Goal: Task Accomplishment & Management: Use online tool/utility

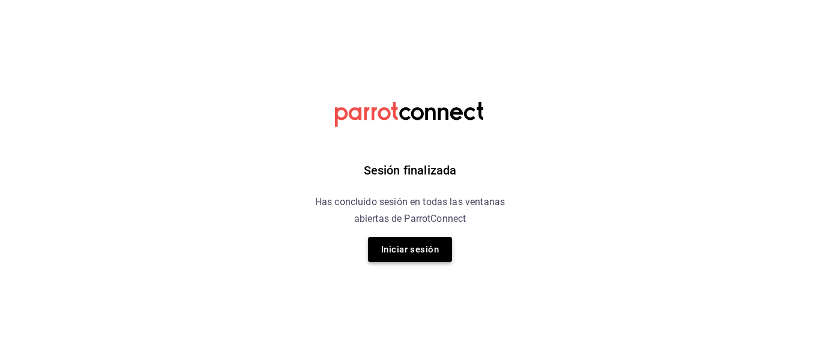
click at [386, 245] on button "Iniciar sesión" at bounding box center [410, 249] width 84 height 25
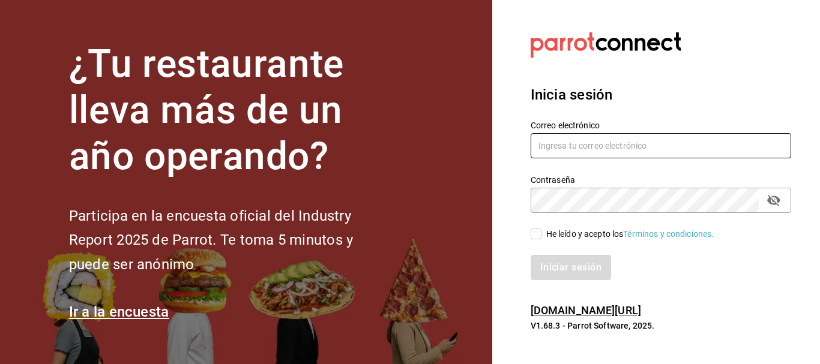
click at [609, 125] on label "Correo electrónico" at bounding box center [661, 125] width 260 height 8
click at [604, 149] on input "text" at bounding box center [661, 145] width 260 height 25
type input "J"
type input "jaqueline1656@gmail.com"
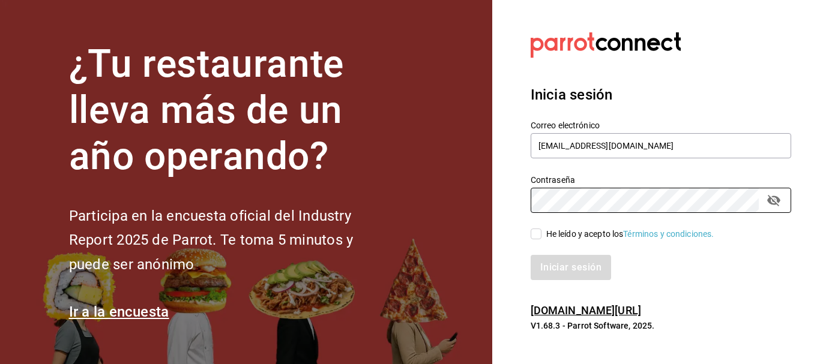
click at [543, 232] on span "He leído y acepto los Términos y condiciones." at bounding box center [627, 234] width 173 height 13
click at [541, 232] on input "He leído y acepto los Términos y condiciones." at bounding box center [536, 234] width 11 height 11
checkbox input "true"
click at [559, 263] on button "Iniciar sesión" at bounding box center [572, 267] width 82 height 25
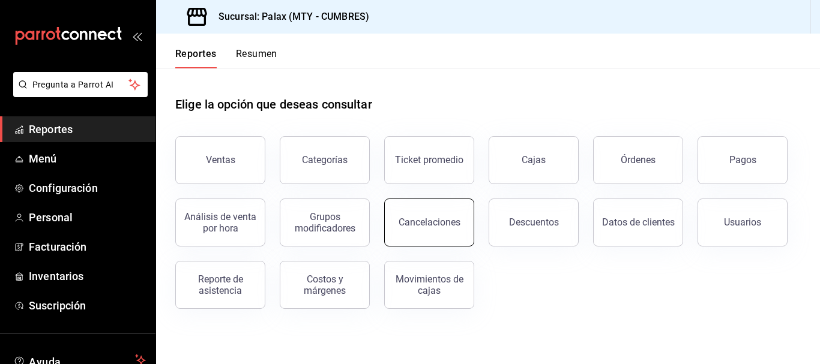
click at [438, 226] on div "Cancelaciones" at bounding box center [430, 222] width 62 height 11
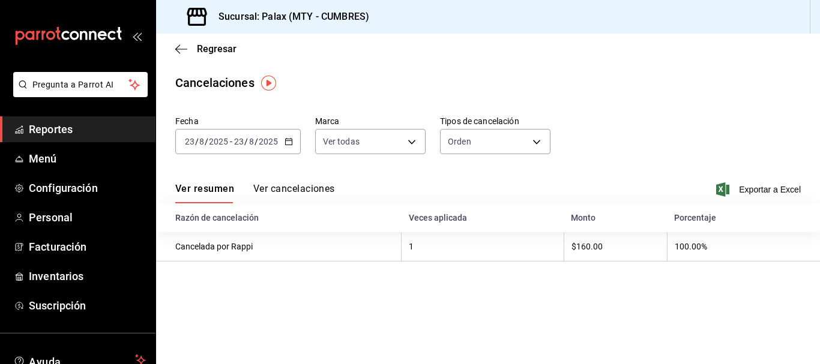
click at [293, 143] on div "[DATE] [DATE] - [DATE] [DATE]" at bounding box center [237, 141] width 125 height 25
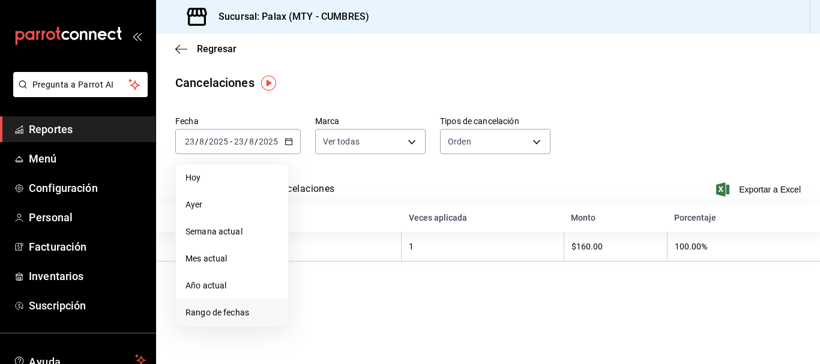
click at [238, 310] on span "Rango de fechas" at bounding box center [231, 313] width 93 height 13
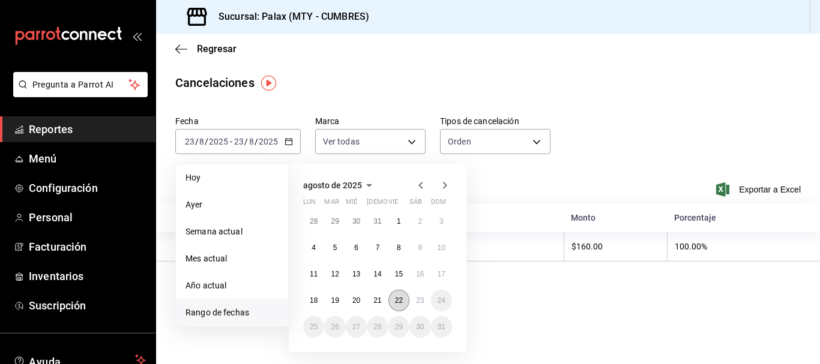
click at [396, 301] on abbr "22" at bounding box center [399, 300] width 8 height 8
click at [415, 299] on button "23" at bounding box center [419, 301] width 21 height 22
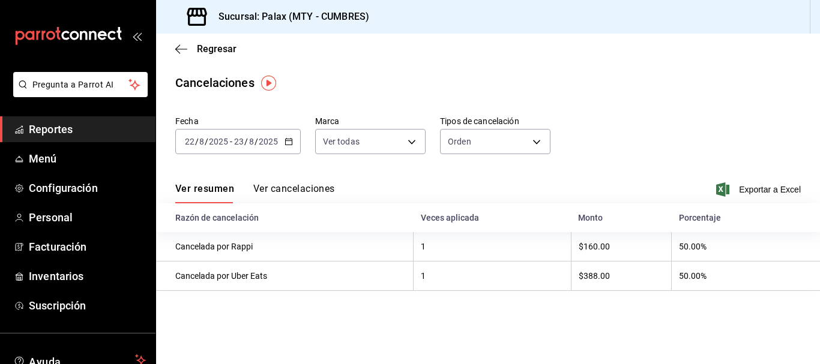
click at [295, 191] on button "Ver cancelaciones" at bounding box center [294, 193] width 82 height 20
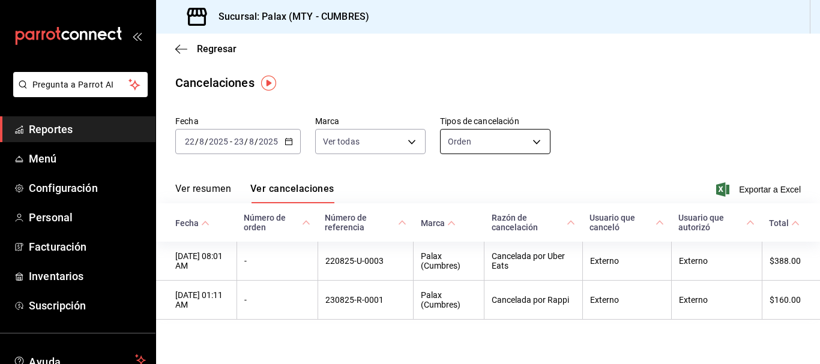
click at [519, 139] on body "Pregunta a Parrot AI Reportes Menú Configuración Personal Facturación Inventari…" at bounding box center [410, 182] width 820 height 364
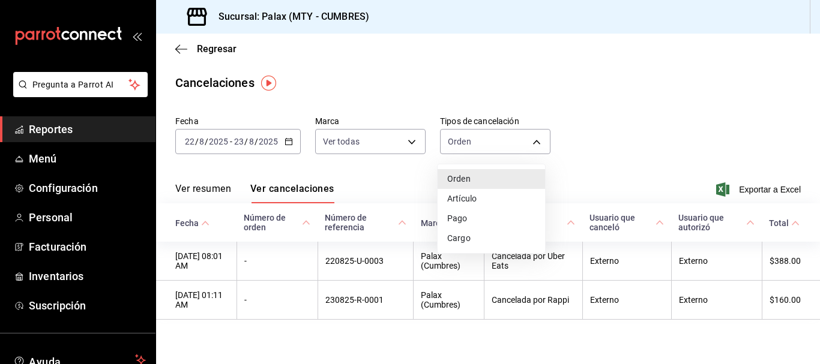
click at [482, 218] on li "Pago" at bounding box center [491, 219] width 107 height 20
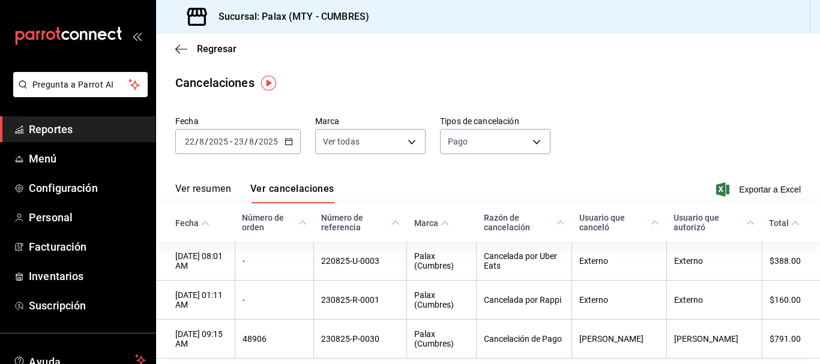
click at [651, 140] on div "Fecha [DATE] [DATE] - [DATE] [DATE] Marca Ver todas [object Object] Tipos de ca…" at bounding box center [487, 140] width 625 height 58
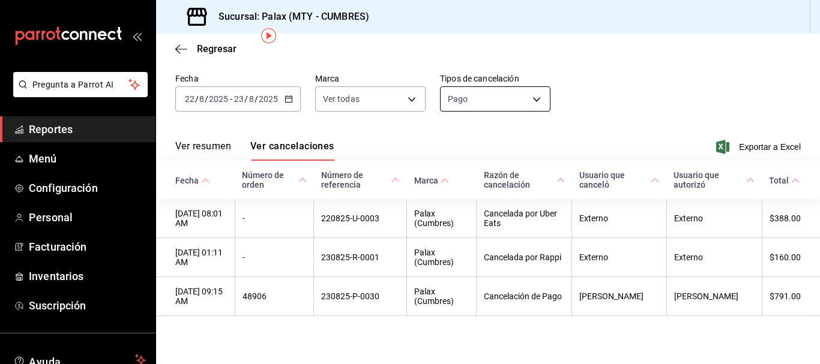
click at [520, 83] on body "Pregunta a Parrot AI Reportes Menú Configuración Personal Facturación Inventari…" at bounding box center [410, 182] width 820 height 364
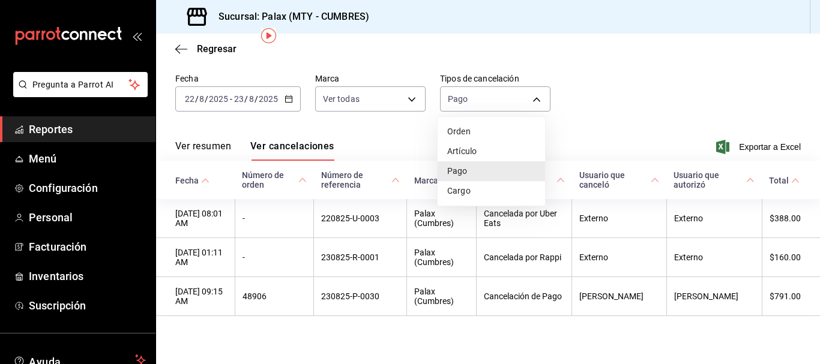
click at [483, 154] on li "Artículo" at bounding box center [491, 152] width 107 height 20
type input "ORDER_ITEM"
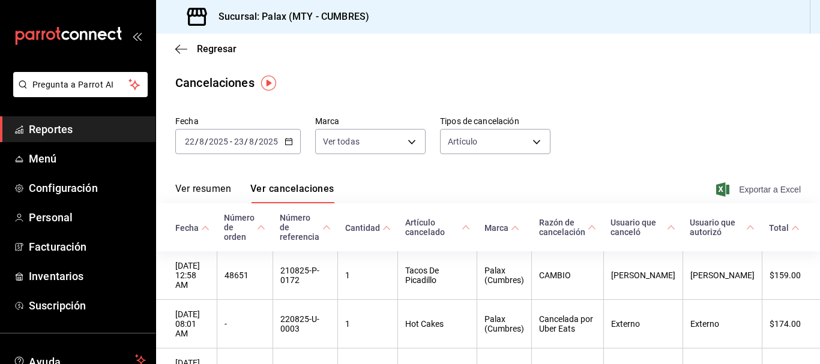
click at [723, 190] on span "Exportar a Excel" at bounding box center [759, 189] width 82 height 14
